Goal: Information Seeking & Learning: Learn about a topic

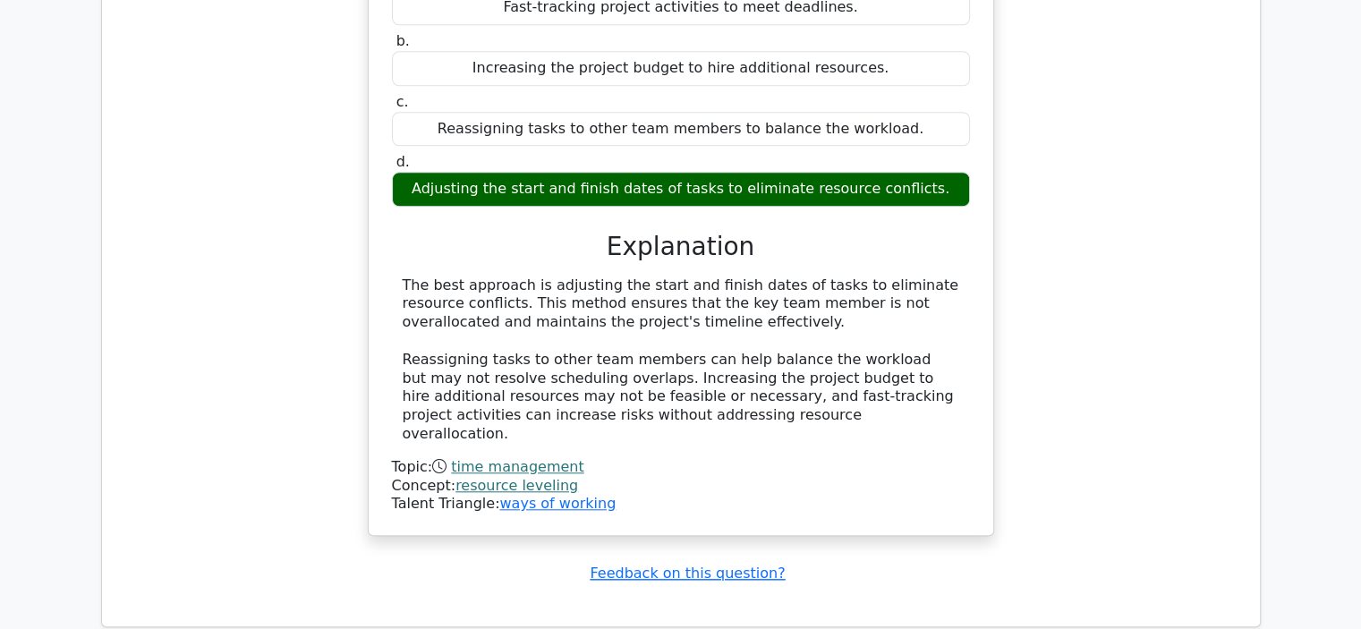
scroll to position [2363, 0]
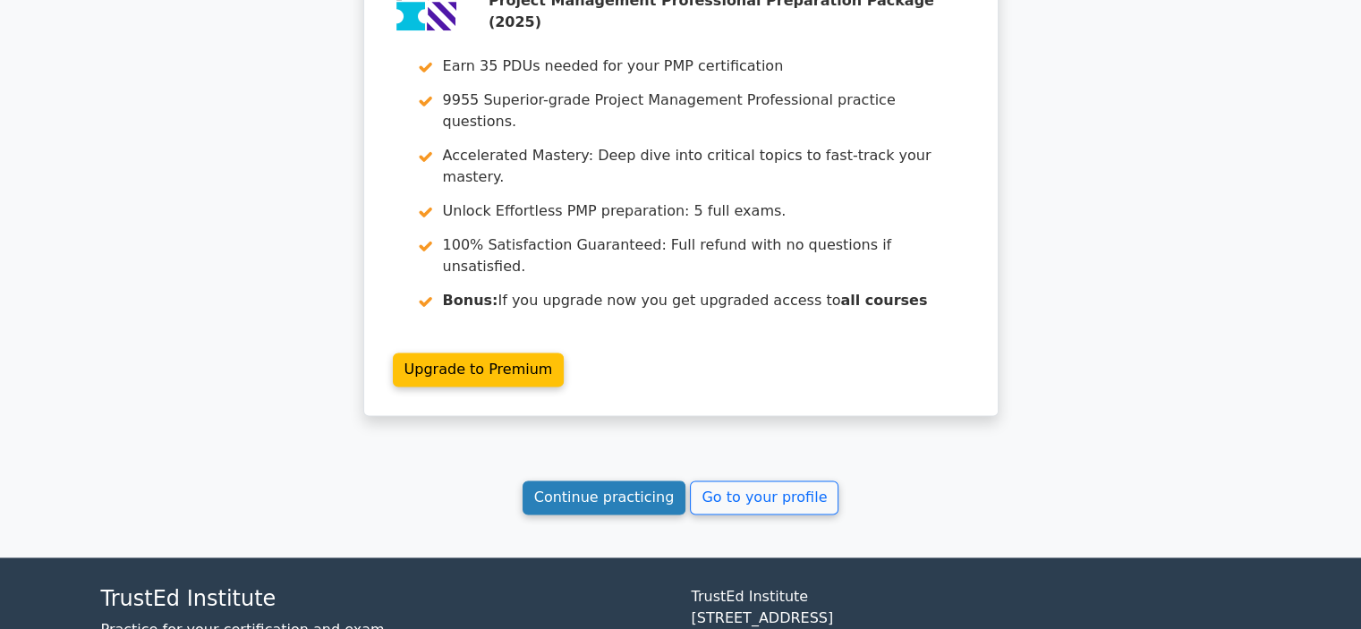
click at [607, 481] on link "Continue practicing" at bounding box center [605, 498] width 164 height 34
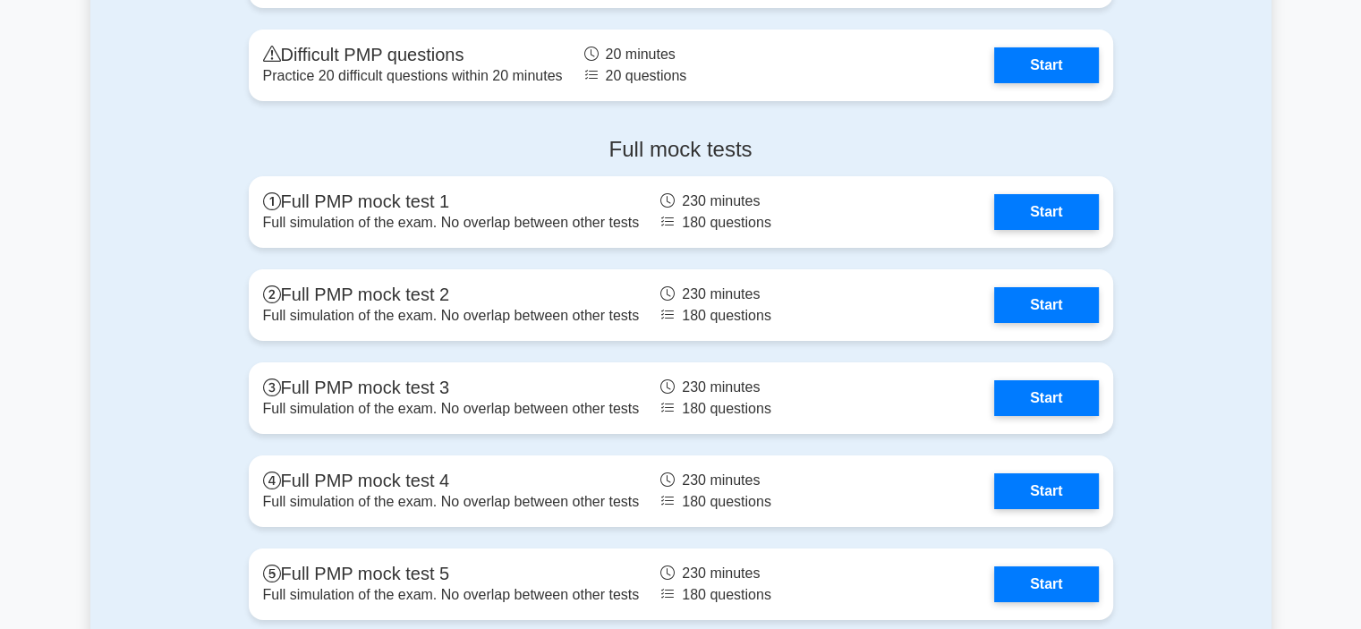
scroll to position [6515, 0]
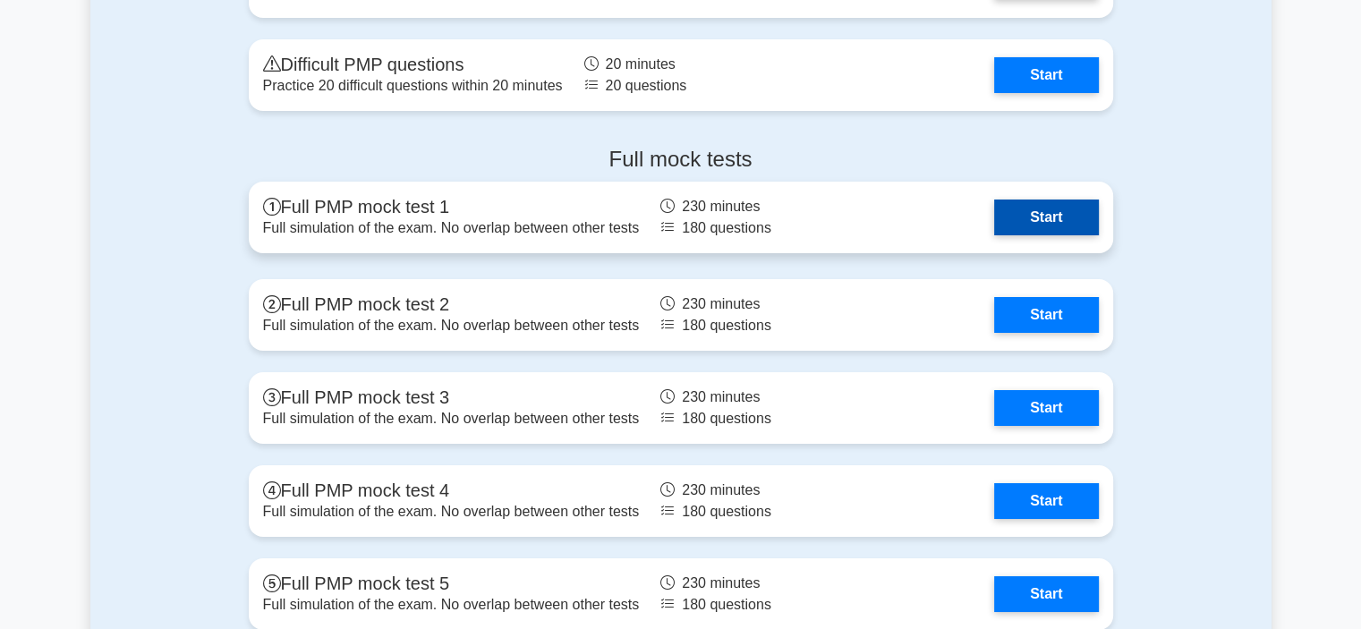
click at [1043, 203] on link "Start" at bounding box center [1046, 218] width 104 height 36
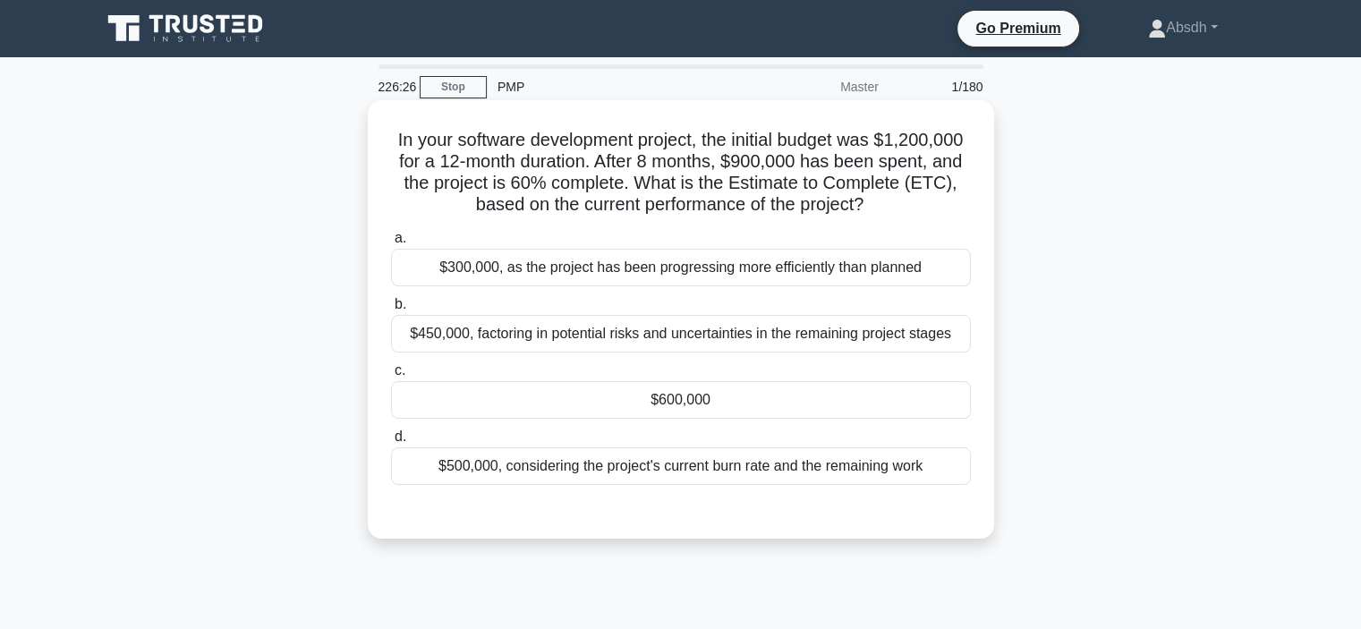
click at [647, 407] on div "$600,000" at bounding box center [681, 400] width 580 height 38
click at [391, 377] on input "c. $600,000" at bounding box center [391, 371] width 0 height 12
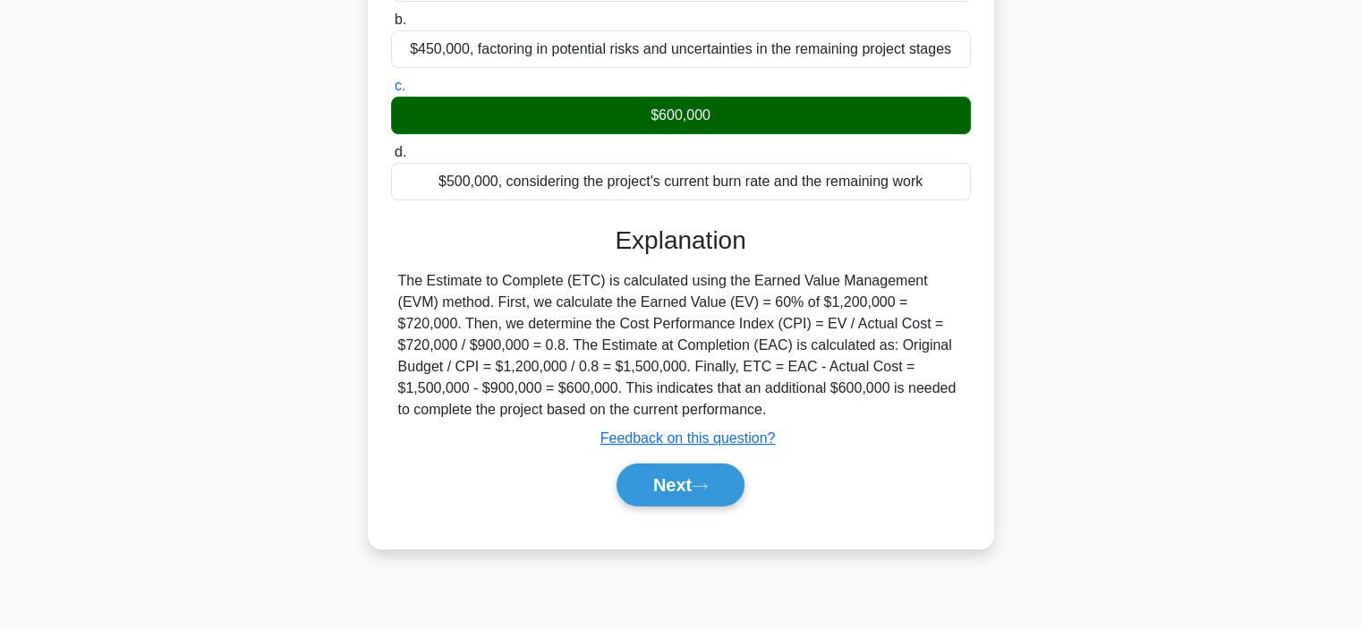
scroll to position [337, 0]
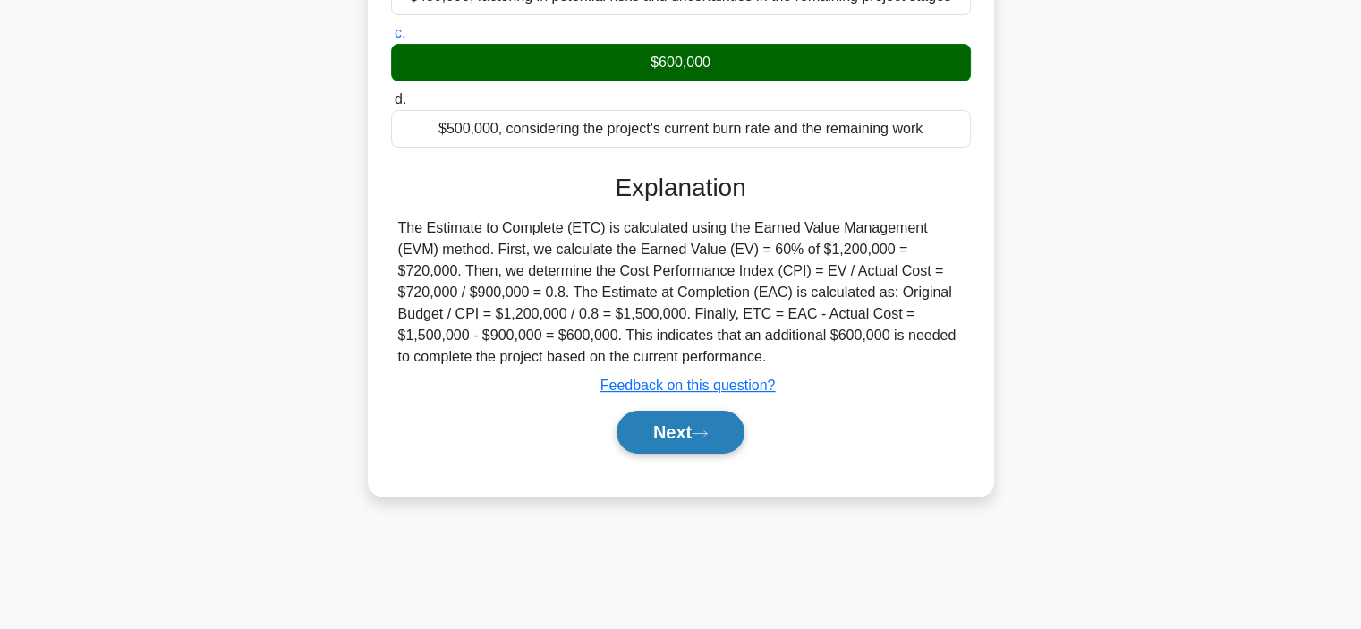
click at [660, 438] on button "Next" at bounding box center [681, 432] width 128 height 43
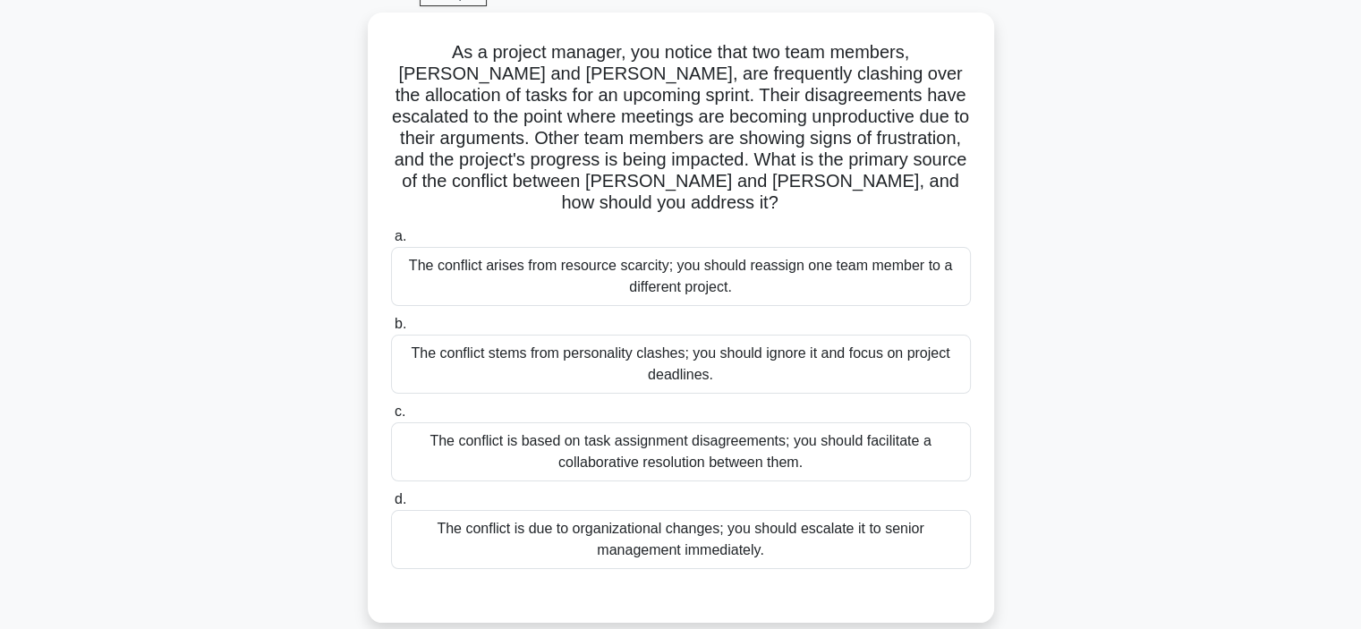
scroll to position [0, 0]
